Goal: Find specific page/section: Find specific page/section

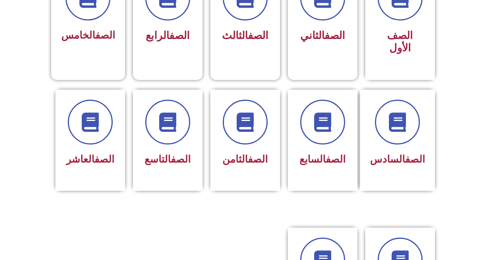
scroll to position [250, 0]
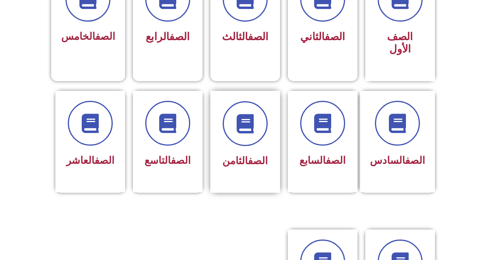
click at [248, 155] on link "الصف" at bounding box center [258, 161] width 20 height 12
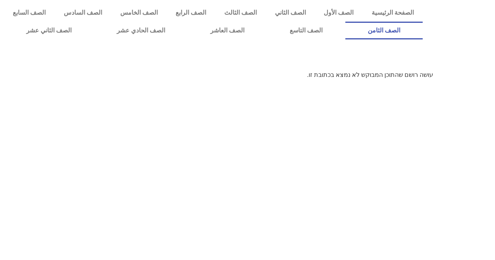
click at [346, 22] on link "الصف الثامن" at bounding box center [385, 31] width 78 height 18
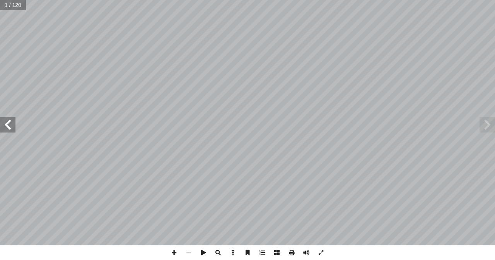
click at [10, 125] on span at bounding box center [7, 124] width 15 height 15
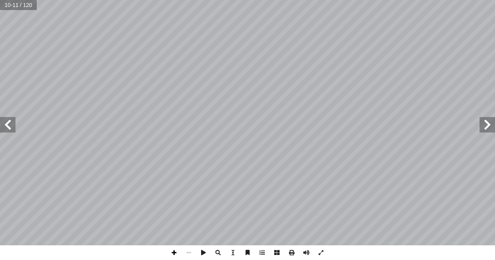
click at [176, 253] on div "٦ َ ي ِ ه َ ، و ٍّ م ُ ك ُ ع ْ م َ ج ها: ِ ام َ م ْ ك أ ا . ِ مار ِّ الث ُ ة َ …" at bounding box center [247, 130] width 495 height 260
click at [176, 253] on span at bounding box center [174, 253] width 15 height 15
click at [177, 253] on span at bounding box center [174, 253] width 15 height 15
